Goal: Transaction & Acquisition: Subscribe to service/newsletter

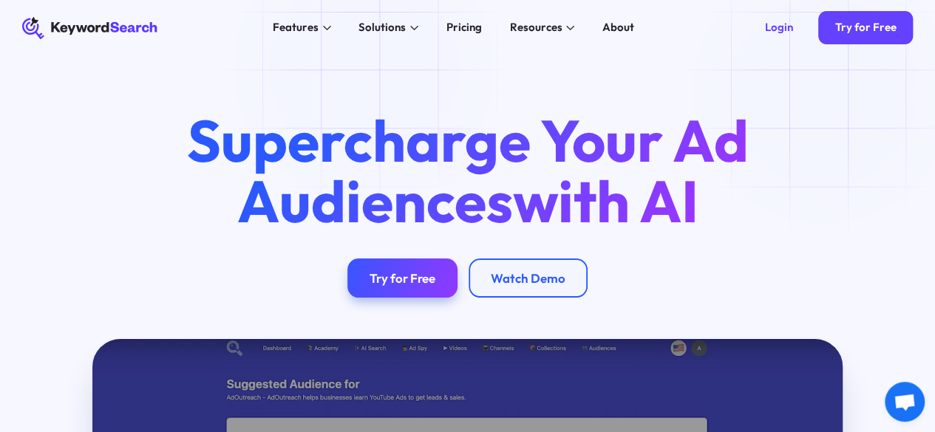
click at [368, 69] on div "Supercharge Your Ad Audiences with AI Try for Free Watch Demo" at bounding box center [467, 197] width 935 height 284
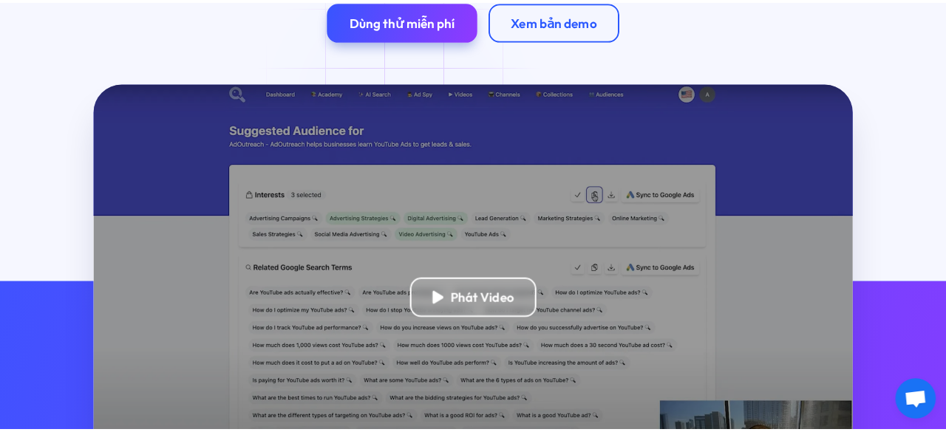
scroll to position [296, 0]
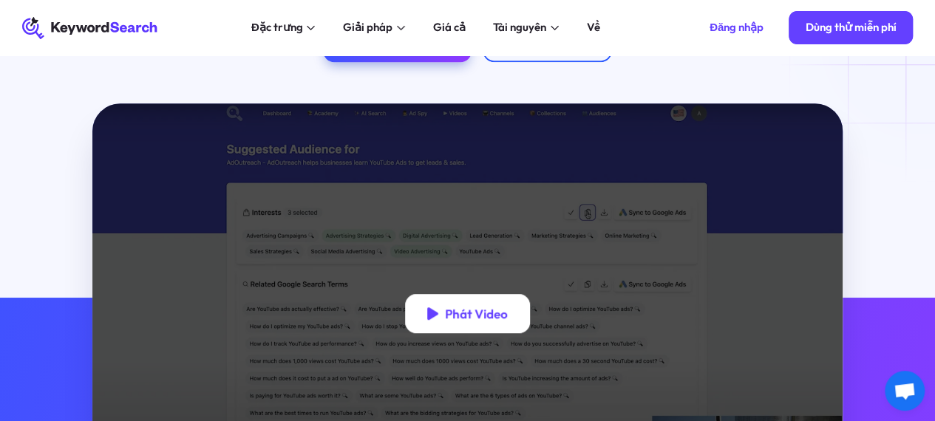
click at [428, 319] on div "Phát Video" at bounding box center [467, 313] width 125 height 39
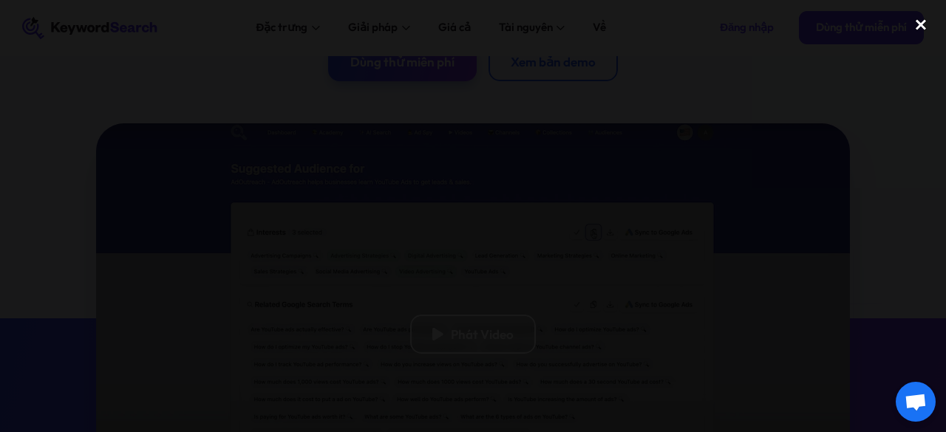
click at [924, 29] on div "close lightbox" at bounding box center [921, 25] width 50 height 33
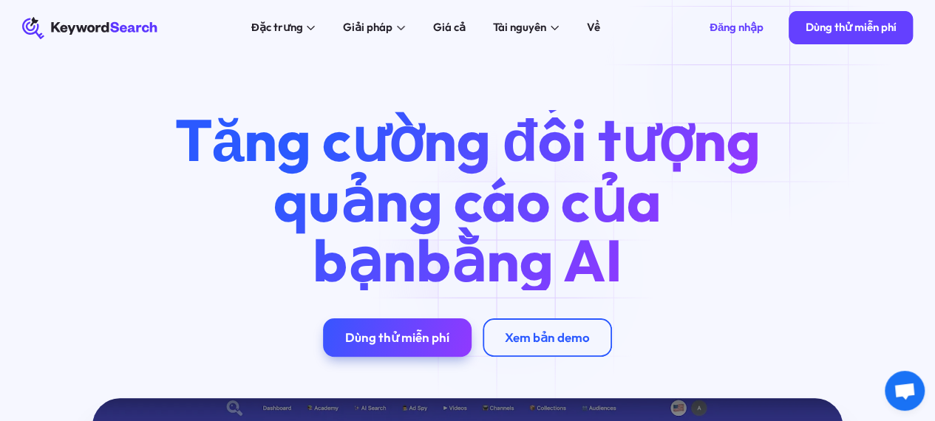
scroll to position [0, 0]
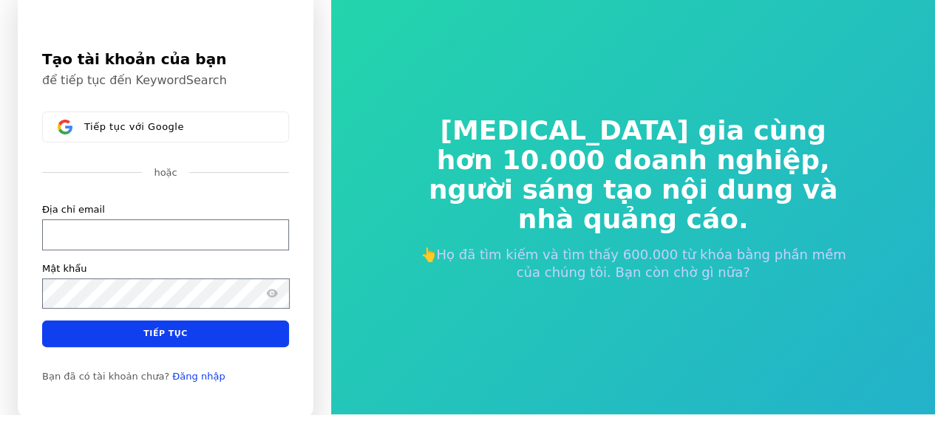
scroll to position [16, 0]
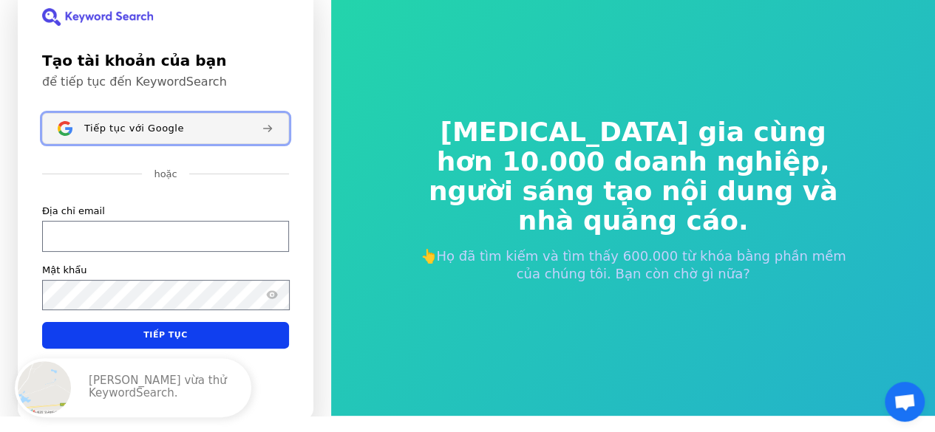
click at [129, 126] on font "Tiếp tục với Google" at bounding box center [134, 128] width 100 height 11
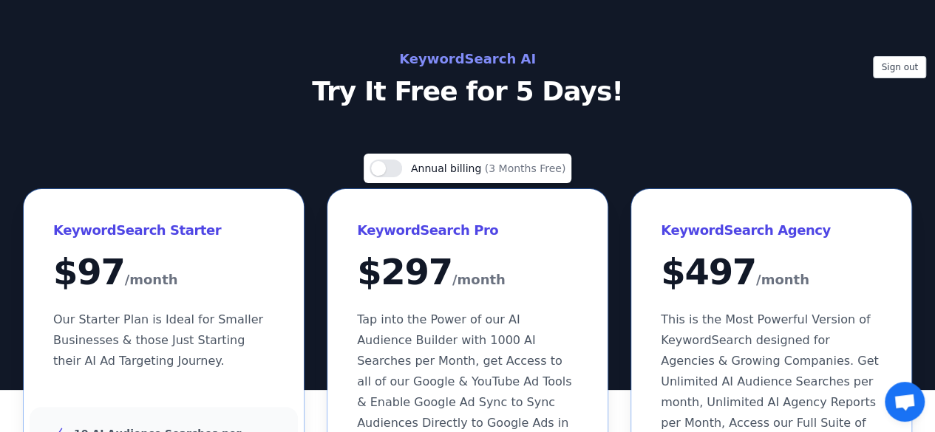
click at [441, 84] on p "Try It Free for 5 Days!" at bounding box center [468, 92] width 662 height 30
click at [451, 57] on h2 "KeywordSearch AI" at bounding box center [468, 59] width 662 height 24
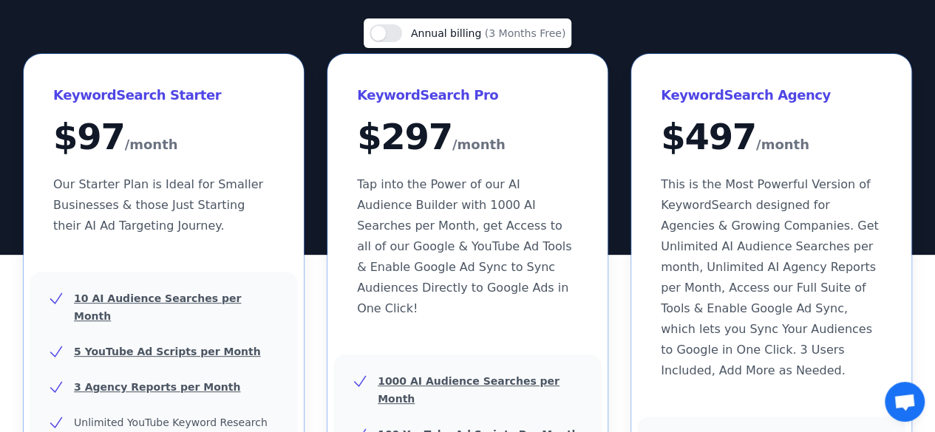
scroll to position [148, 0]
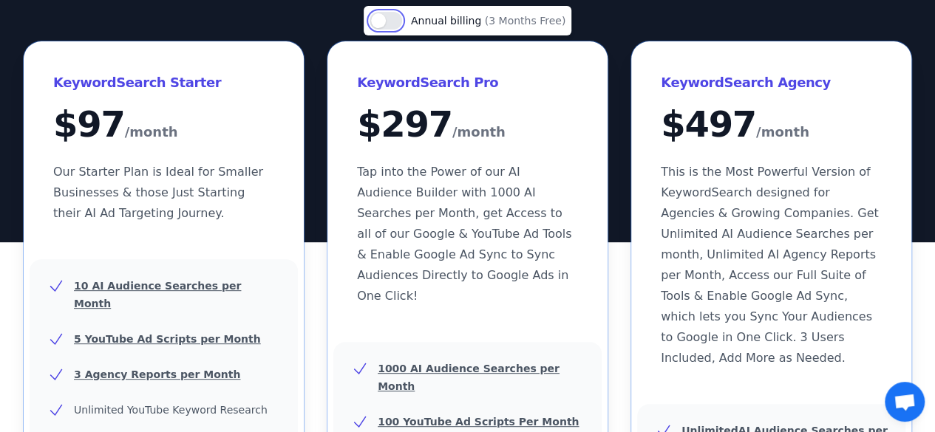
click at [391, 18] on button "Use setting" at bounding box center [386, 21] width 33 height 18
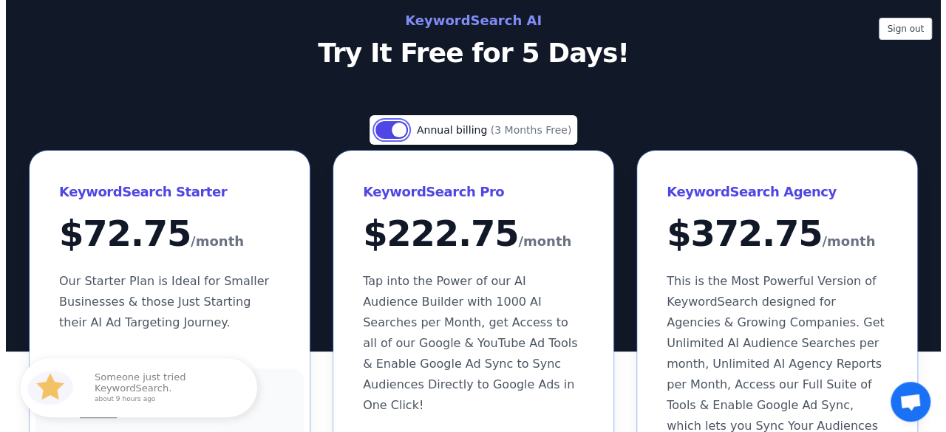
scroll to position [0, 0]
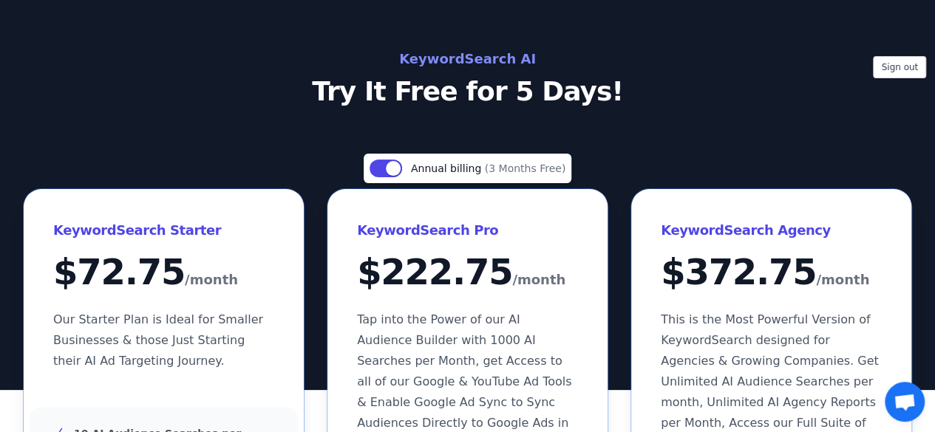
click at [463, 55] on h2 "KeywordSearch AI" at bounding box center [468, 59] width 662 height 24
click at [886, 66] on button "Sign out" at bounding box center [899, 67] width 53 height 22
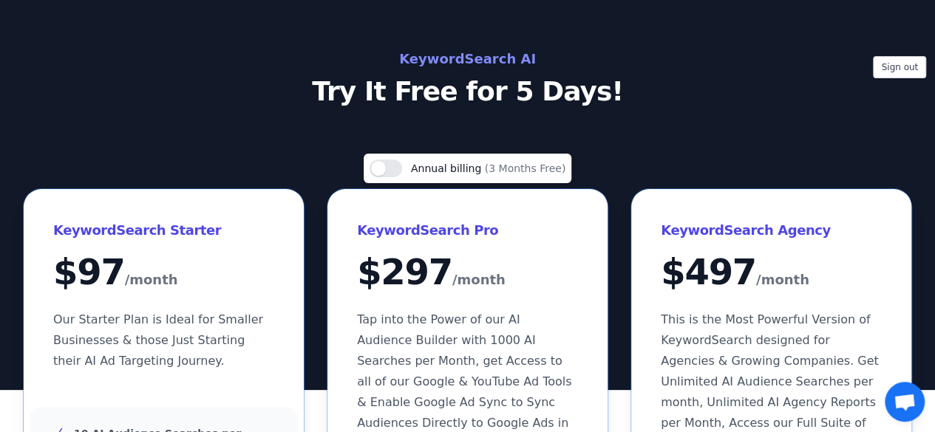
click at [495, 51] on h2 "KeywordSearch AI" at bounding box center [468, 59] width 662 height 24
